Goal: Transaction & Acquisition: Subscribe to service/newsletter

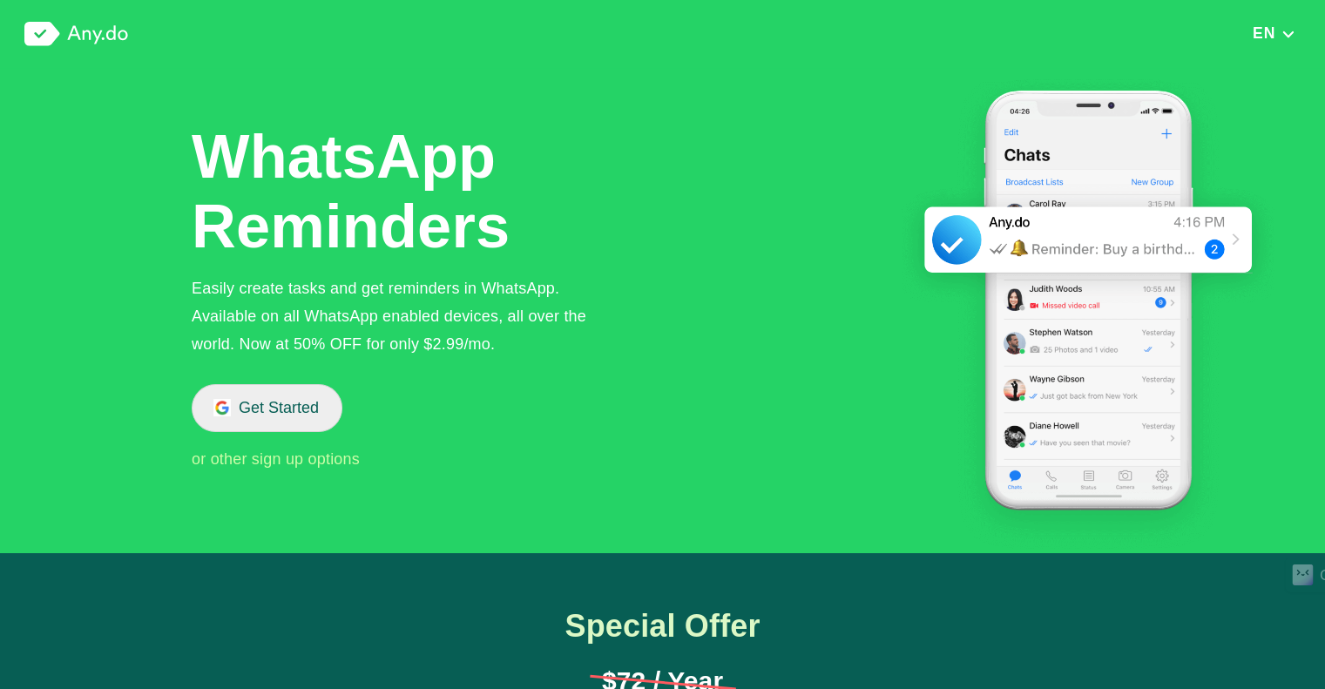
click at [261, 397] on button "Get Started" at bounding box center [267, 408] width 151 height 48
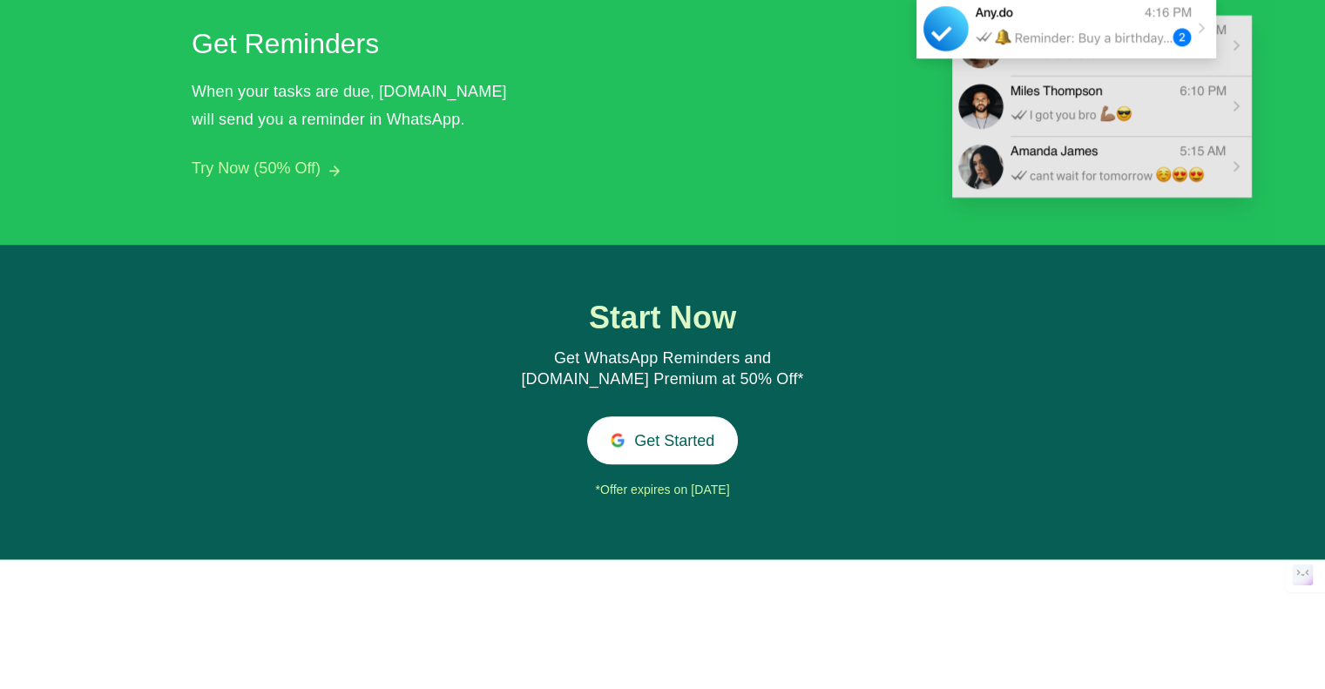
scroll to position [1738, 0]
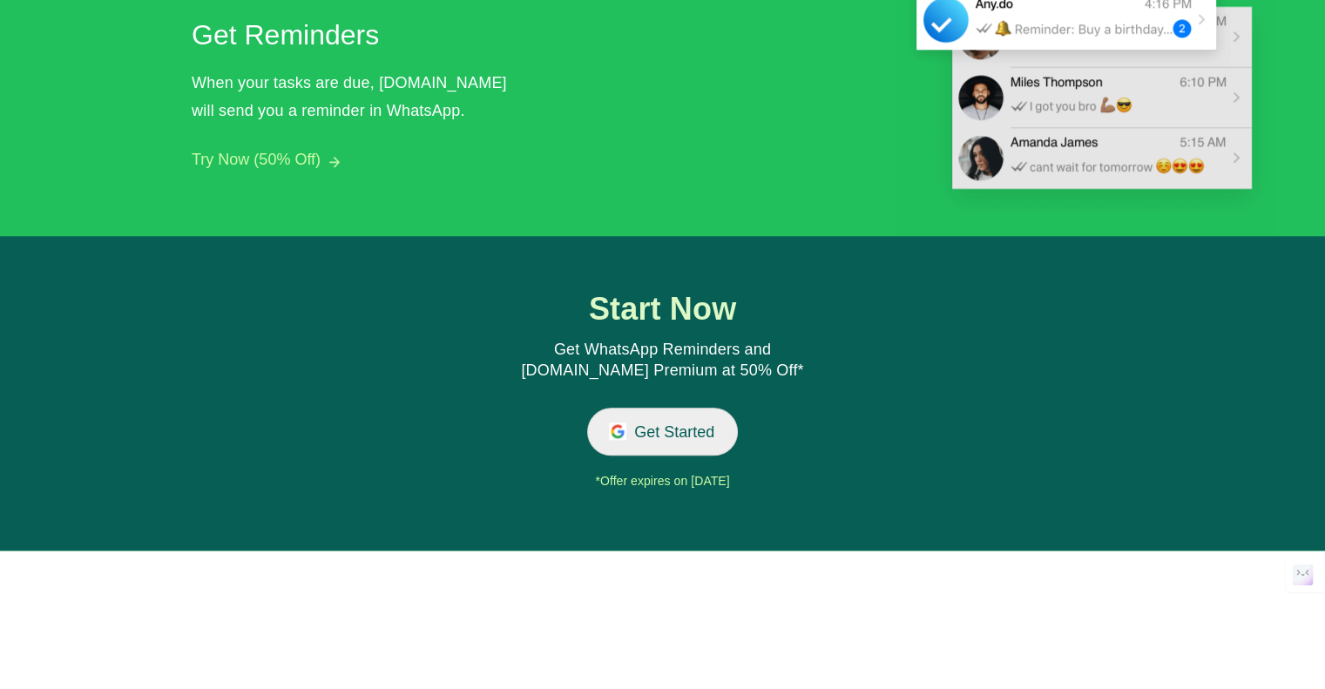
click at [623, 427] on button "Get Started" at bounding box center [662, 432] width 151 height 48
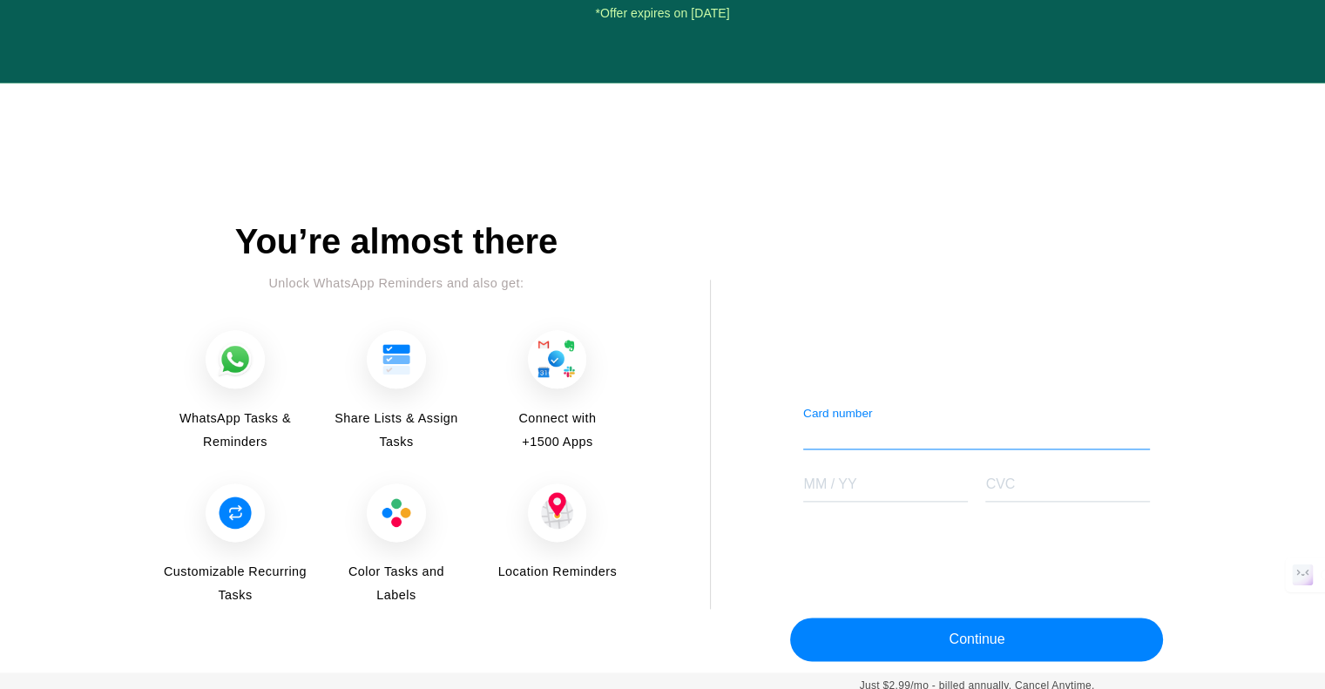
scroll to position [2090, 0]
